Goal: Task Accomplishment & Management: Manage account settings

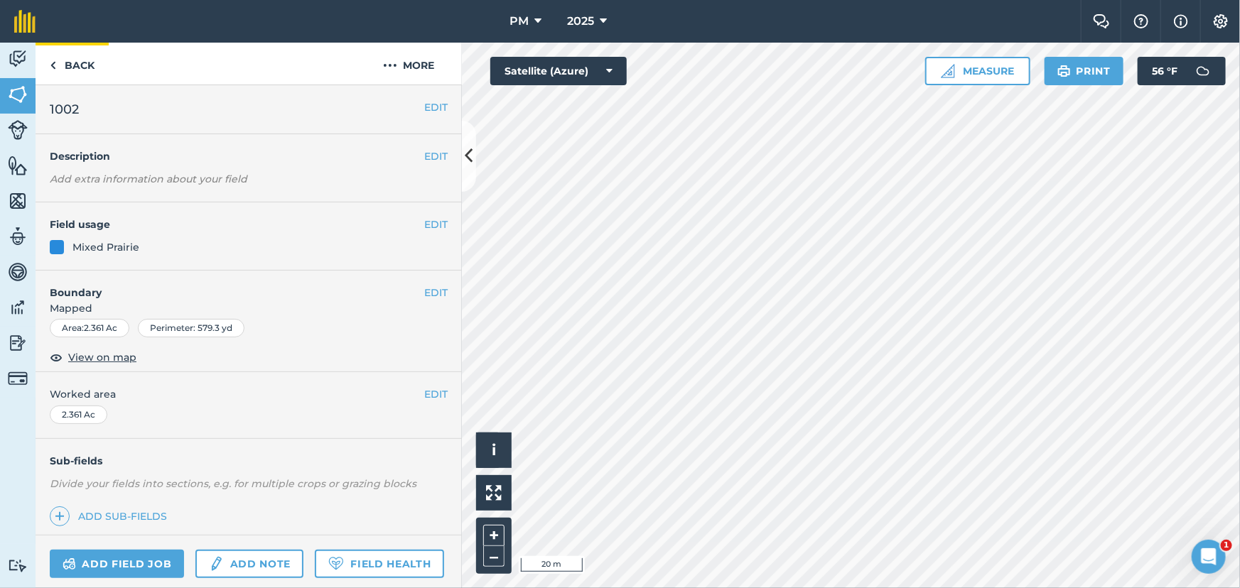
scroll to position [335, 0]
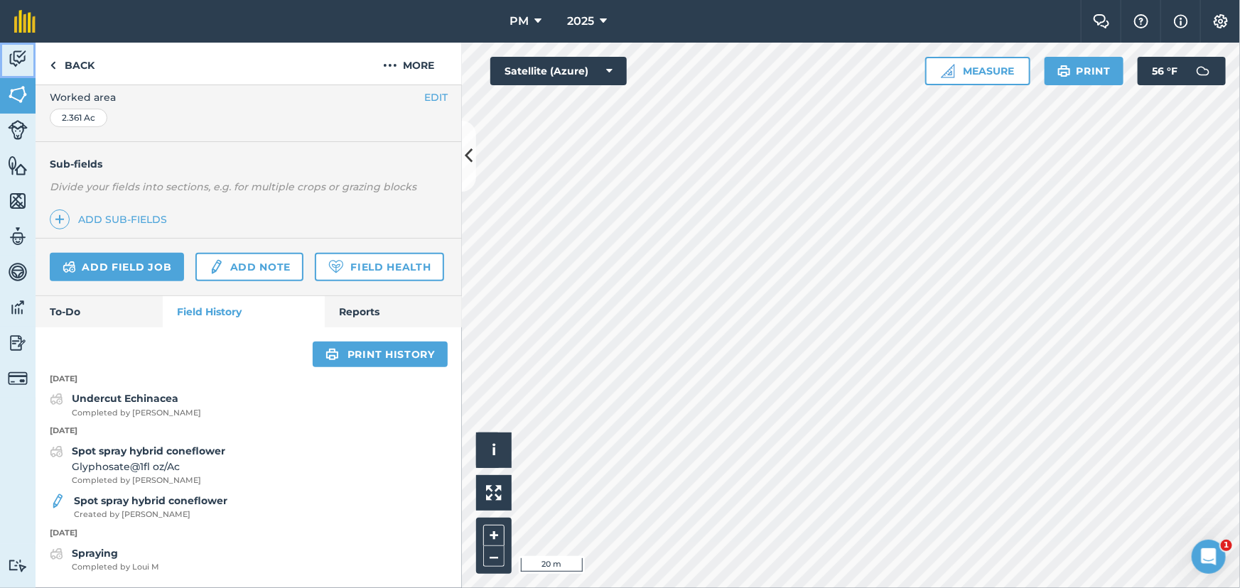
click at [20, 60] on img at bounding box center [18, 58] width 20 height 21
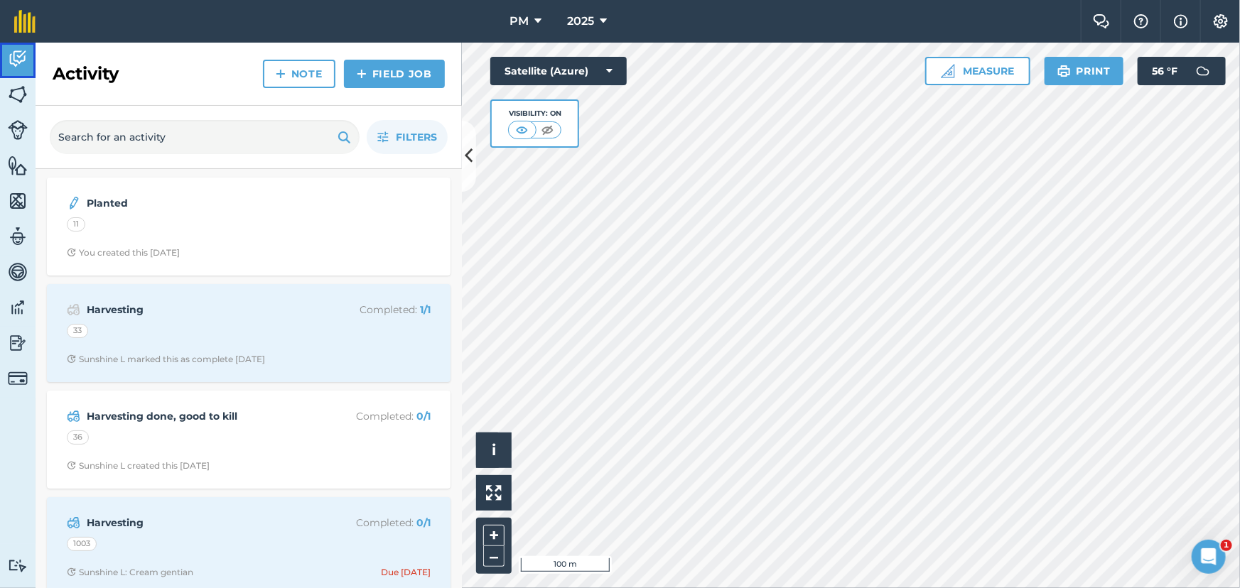
click at [15, 64] on img at bounding box center [18, 58] width 20 height 21
click at [1222, 21] on img at bounding box center [1220, 21] width 17 height 14
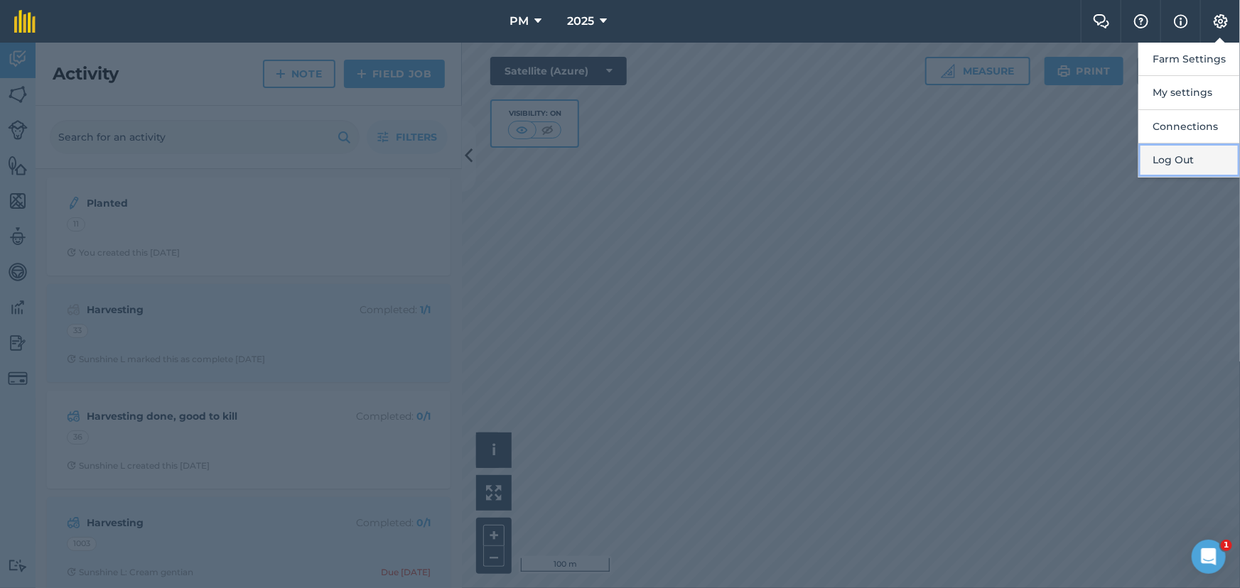
click at [1187, 162] on button "Log Out" at bounding box center [1189, 160] width 102 height 33
